Goal: Task Accomplishment & Management: Use online tool/utility

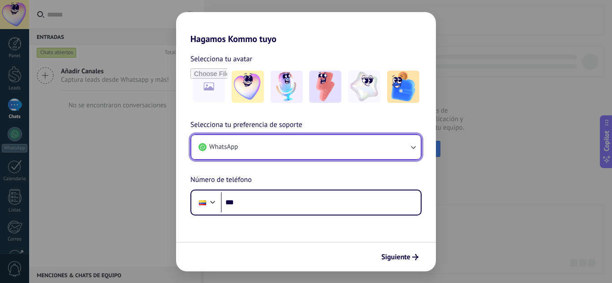
click at [326, 148] on button "WhatsApp" at bounding box center [305, 147] width 229 height 24
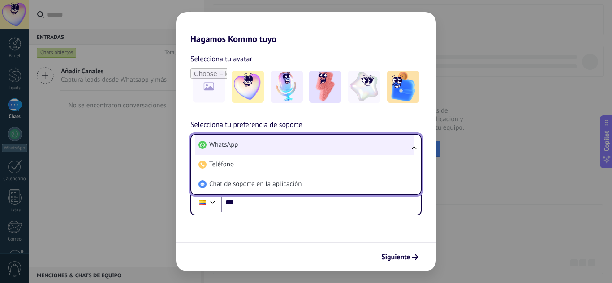
click at [326, 148] on li "WhatsApp" at bounding box center [304, 145] width 219 height 20
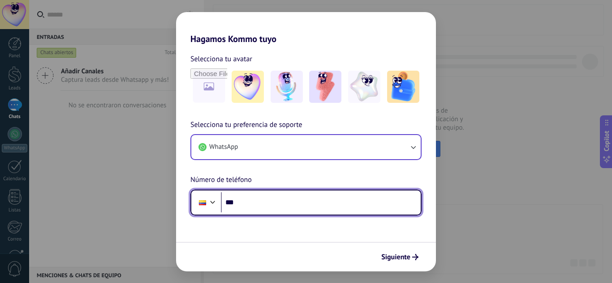
click at [276, 206] on input "***" at bounding box center [321, 203] width 200 height 21
type input "**********"
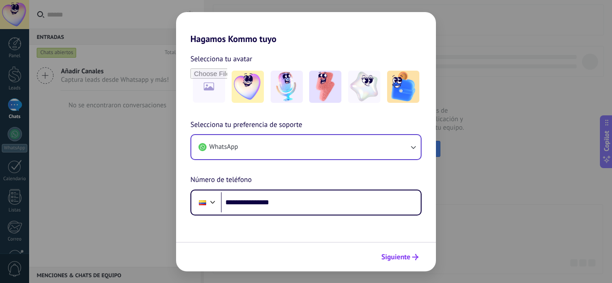
click at [404, 254] on span "Siguiente" at bounding box center [395, 257] width 29 height 6
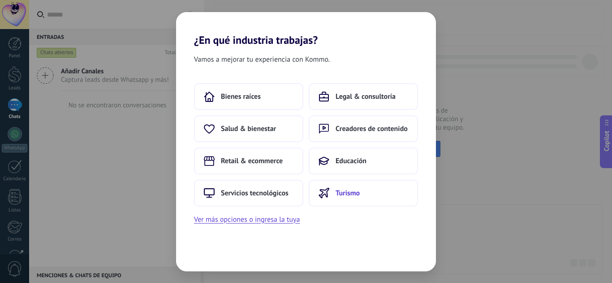
click at [367, 198] on button "Turismo" at bounding box center [363, 193] width 109 height 27
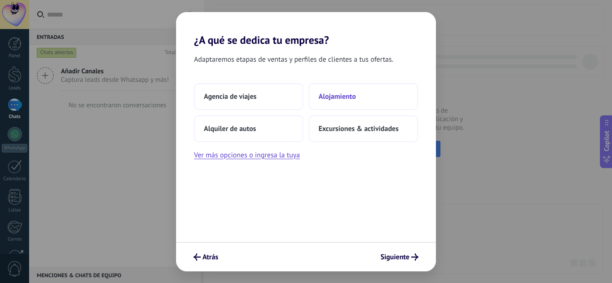
click at [361, 95] on button "Alojamiento" at bounding box center [363, 96] width 109 height 27
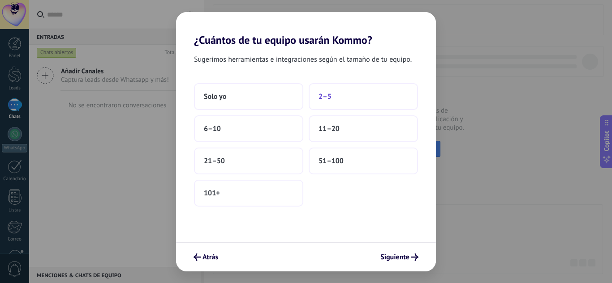
click at [353, 99] on button "2–5" at bounding box center [363, 96] width 109 height 27
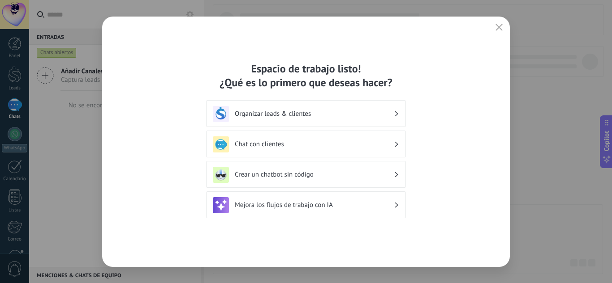
click at [355, 116] on h3 "Organizar leads & clientes" at bounding box center [314, 114] width 159 height 9
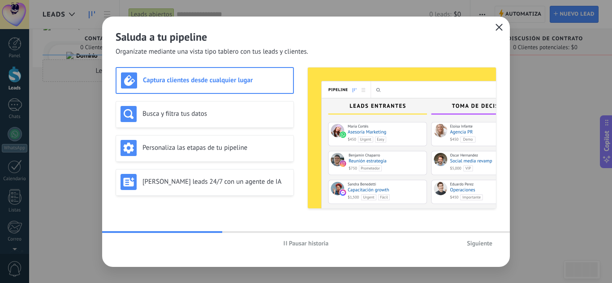
click at [500, 27] on icon "button" at bounding box center [498, 27] width 7 height 7
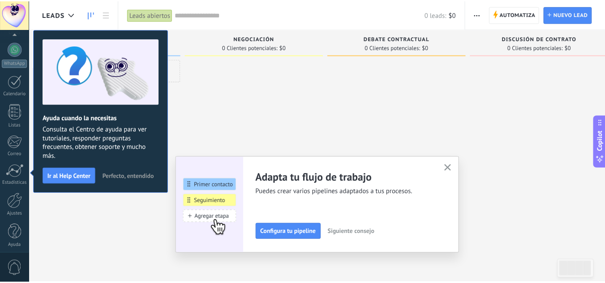
scroll to position [89, 0]
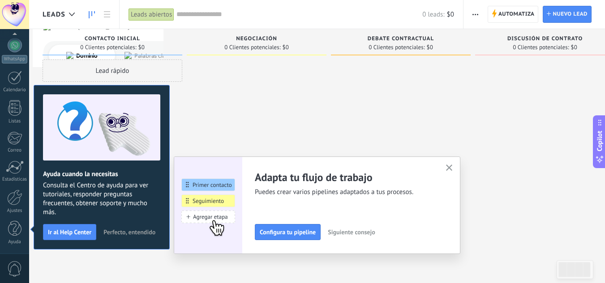
click at [455, 170] on button "button" at bounding box center [449, 169] width 11 height 12
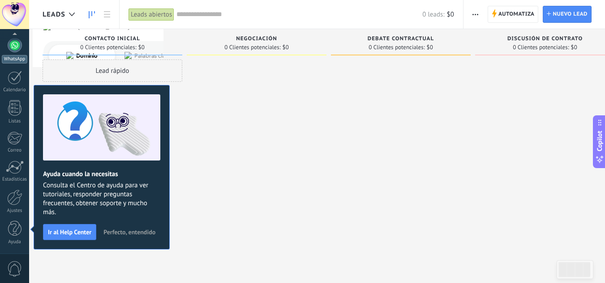
click at [9, 47] on div at bounding box center [15, 45] width 14 height 14
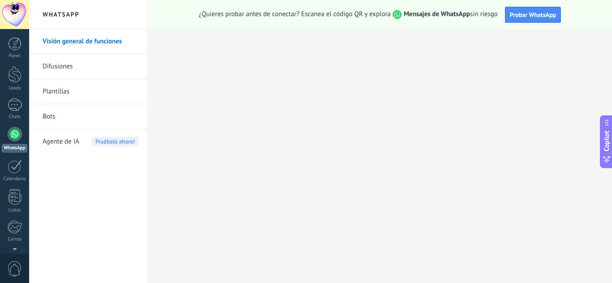
click at [91, 69] on link "Difusiones" at bounding box center [91, 66] width 96 height 25
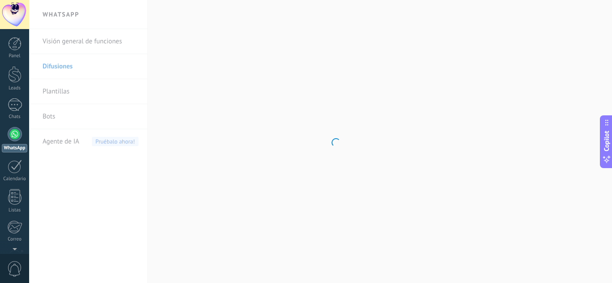
click at [94, 40] on body ".abecls-1,.abecls-2{fill-rule:evenodd}.abecls-2{fill:#fff} .abhcls-1{fill:none}…" at bounding box center [306, 141] width 612 height 283
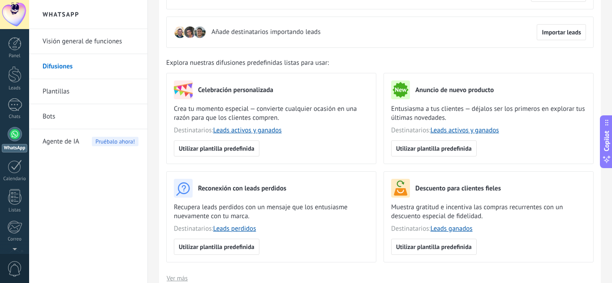
scroll to position [90, 0]
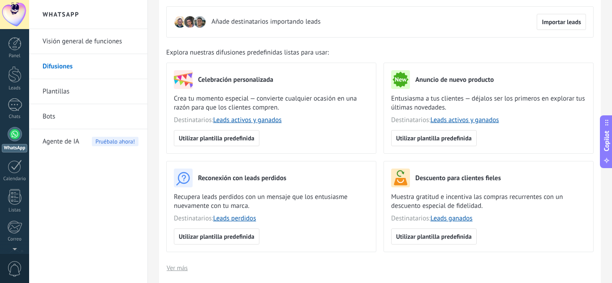
click at [94, 40] on link "Visión general de funciones" at bounding box center [91, 41] width 96 height 25
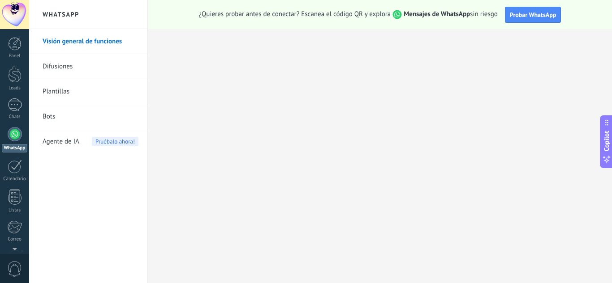
click at [59, 112] on link "Bots" at bounding box center [91, 116] width 96 height 25
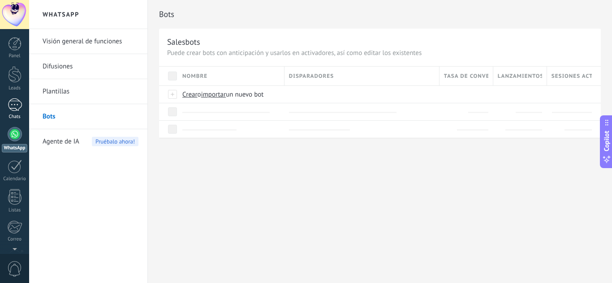
click at [20, 103] on div at bounding box center [15, 105] width 14 height 13
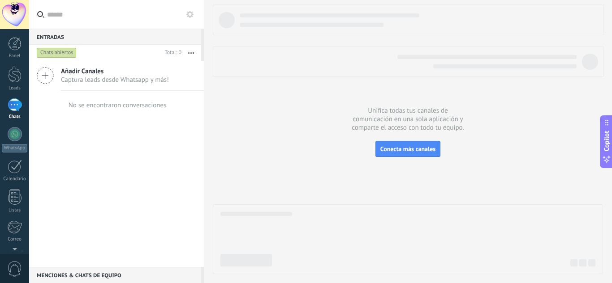
click at [65, 52] on div "Chats abiertos" at bounding box center [57, 52] width 40 height 11
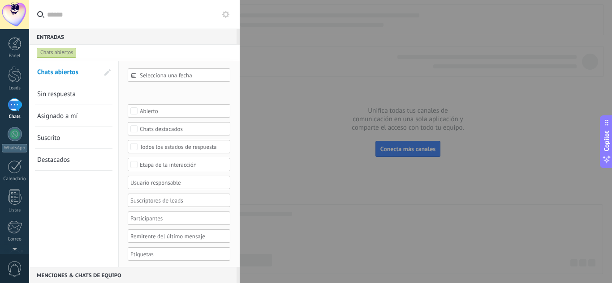
click at [172, 73] on span "Selecciona una fecha" at bounding box center [183, 75] width 86 height 7
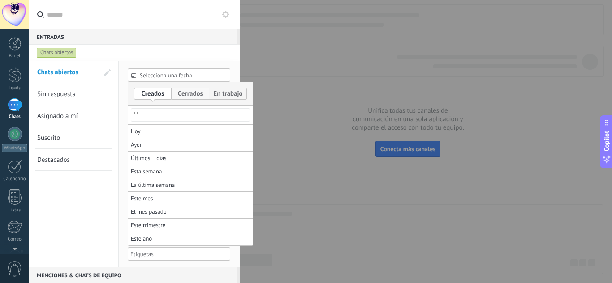
click at [195, 94] on label at bounding box center [191, 94] width 38 height 12
click at [212, 57] on div at bounding box center [306, 141] width 612 height 283
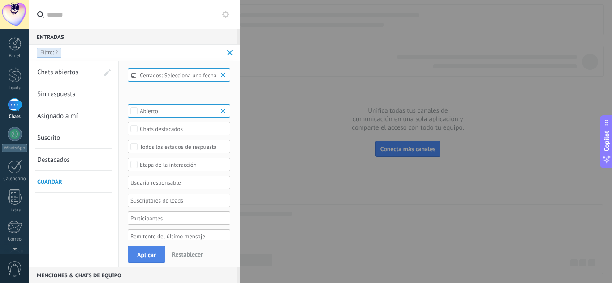
click at [152, 258] on span "Aplicar" at bounding box center [146, 255] width 19 height 6
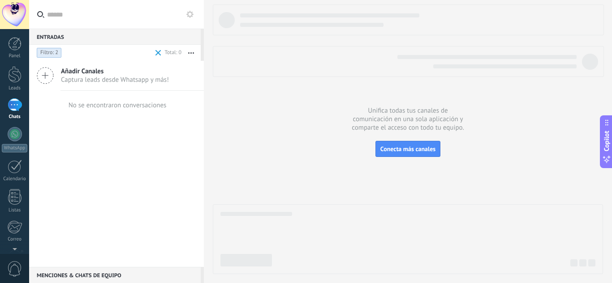
click at [107, 88] on div "Añadir Canales Captura leads desde Whatsapp y más!" at bounding box center [116, 76] width 175 height 30
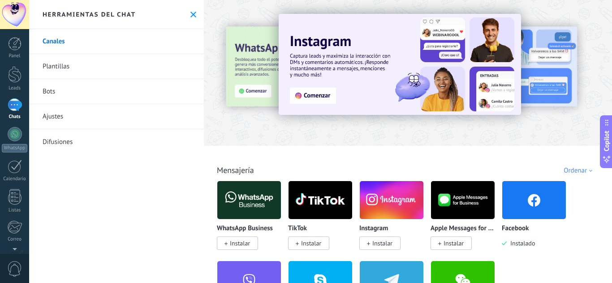
click at [192, 13] on use at bounding box center [193, 15] width 6 height 6
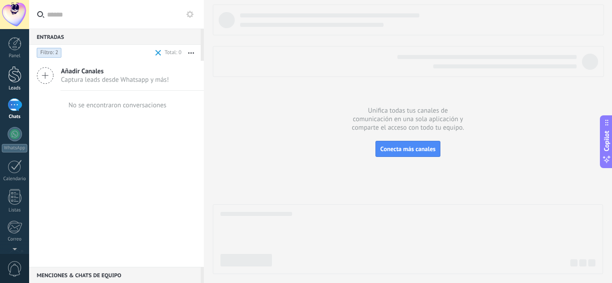
click at [20, 76] on div at bounding box center [14, 74] width 13 height 17
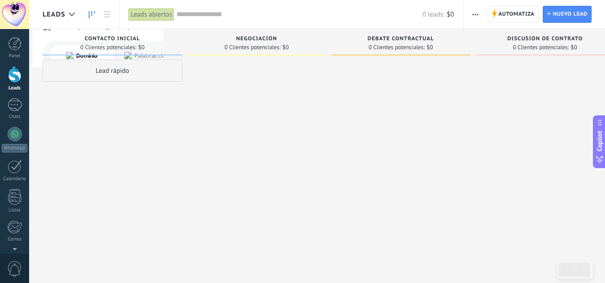
click at [155, 16] on div "Leads abiertos" at bounding box center [152, 14] width 46 height 13
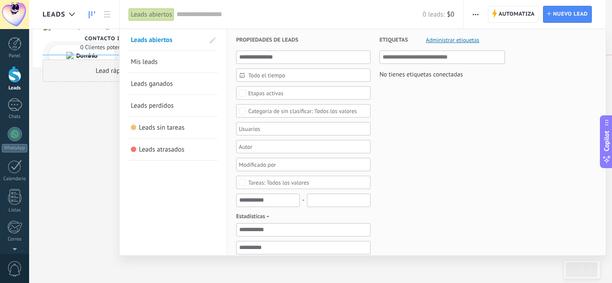
click at [156, 153] on span "Leads atrasados" at bounding box center [162, 150] width 46 height 9
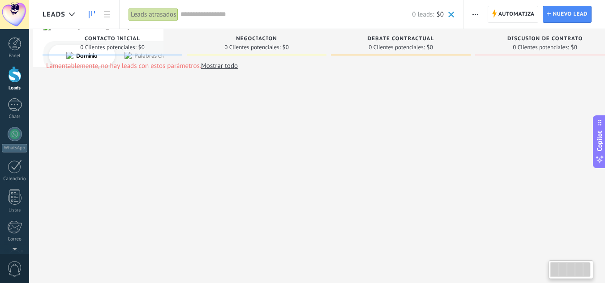
click at [152, 12] on div "Leads atrasados" at bounding box center [154, 14] width 50 height 13
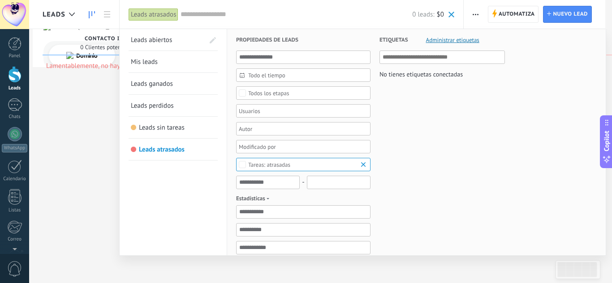
click at [106, 108] on div at bounding box center [306, 141] width 612 height 283
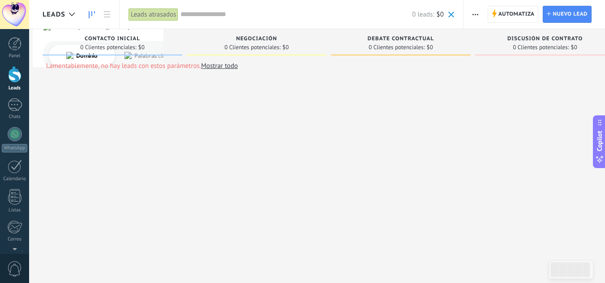
click at [206, 63] on link "Mostrar todo" at bounding box center [219, 66] width 37 height 9
click at [161, 13] on div "Leads abiertos" at bounding box center [152, 14] width 46 height 13
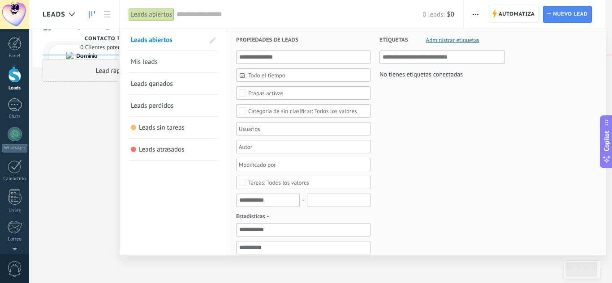
click at [174, 64] on link "Mis leads" at bounding box center [173, 61] width 85 height 21
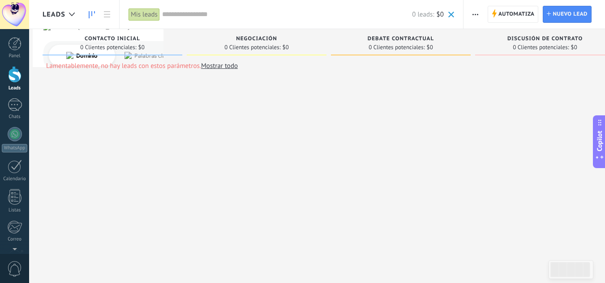
click at [470, 15] on button "button" at bounding box center [475, 14] width 13 height 17
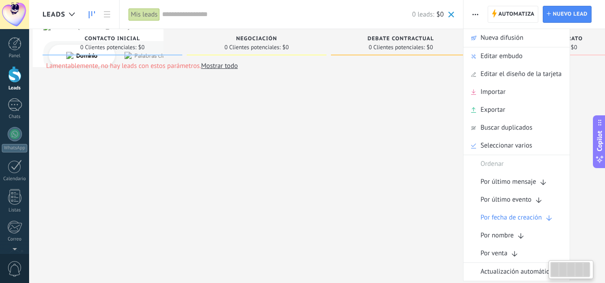
click at [436, 116] on div "Lamentablemente, no hay leads con estos parámetros. Mostrar todo Leads Entrante…" at bounding box center [336, 153] width 586 height 248
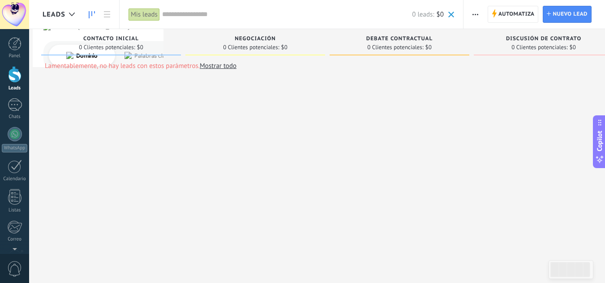
click at [380, 122] on div "Lamentablemente, no hay leads con estos parámetros. Mostrar todo Leads Entrante…" at bounding box center [334, 153] width 586 height 248
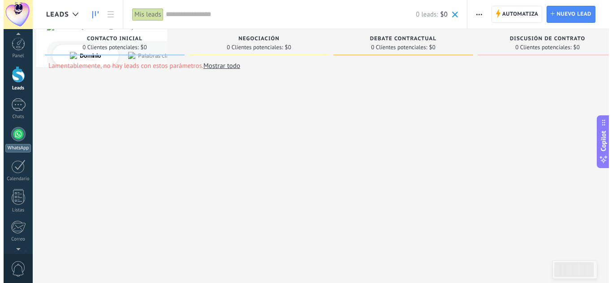
scroll to position [89, 0]
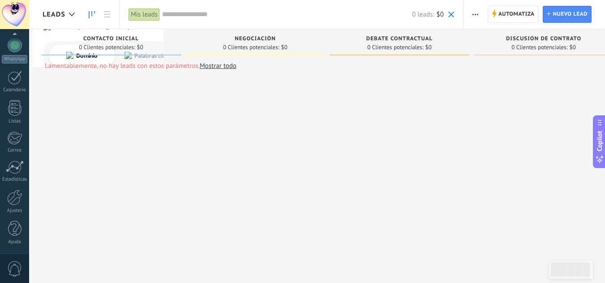
click at [15, 273] on span "0" at bounding box center [14, 270] width 15 height 16
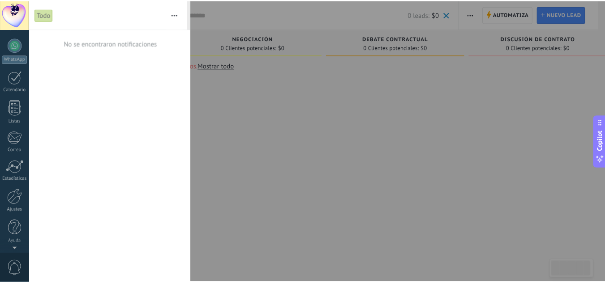
scroll to position [0, 0]
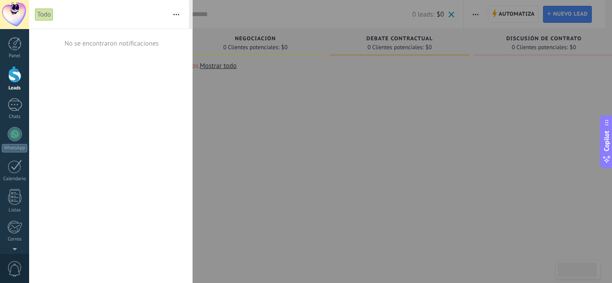
click at [249, 98] on div at bounding box center [306, 141] width 612 height 283
